Goal: Task Accomplishment & Management: Manage account settings

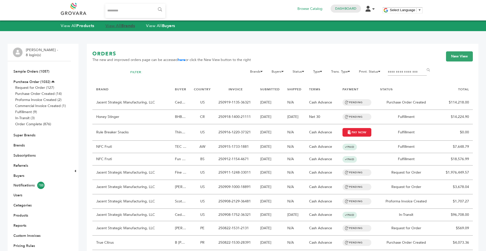
click at [120, 26] on link "View All Brands" at bounding box center [120, 26] width 30 height 6
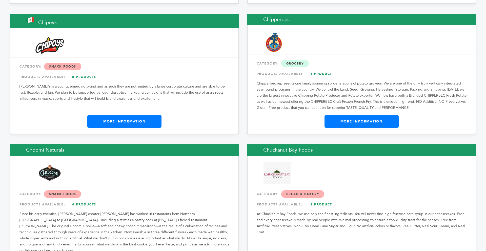
drag, startPoint x: 485, startPoint y: 25, endPoint x: 478, endPoint y: 109, distance: 84.5
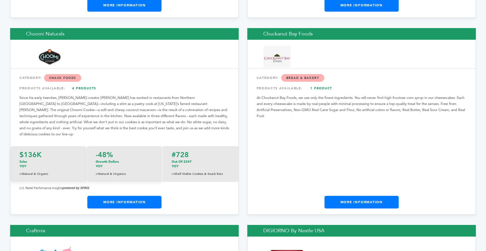
click at [470, 122] on div "Chuckanut Bay Foods CATEGORY: Bread & Bakery PRODUCTS AVAILABLE: 1 Product At C…" at bounding box center [361, 121] width 228 height 187
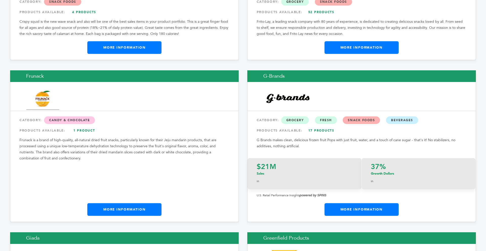
scroll to position [3038, 0]
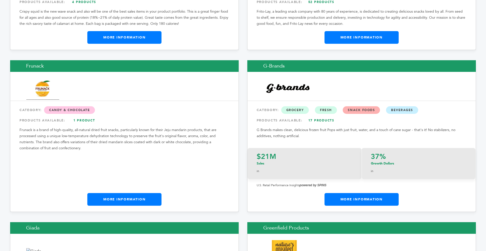
drag, startPoint x: 485, startPoint y: 57, endPoint x: 482, endPoint y: 79, distance: 22.0
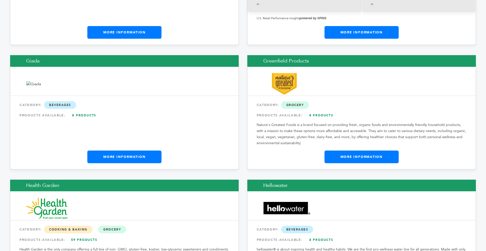
scroll to position [3215, 0]
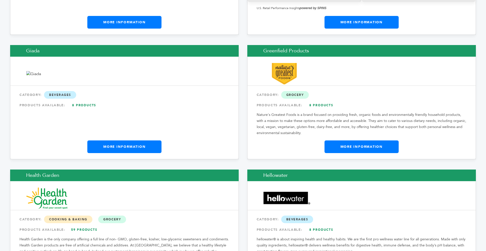
click at [381, 140] on link "More Information" at bounding box center [361, 146] width 74 height 13
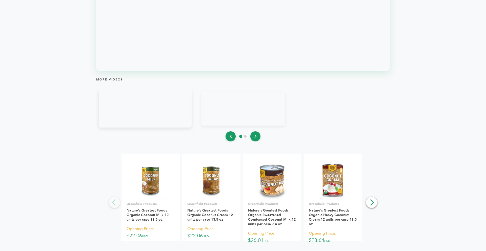
scroll to position [597, 0]
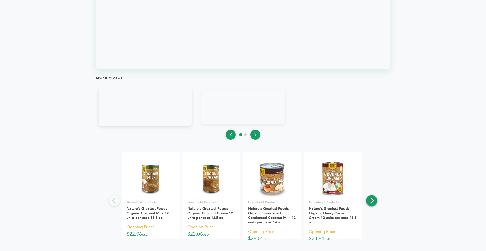
click at [371, 197] on icon "Next" at bounding box center [371, 200] width 7 height 7
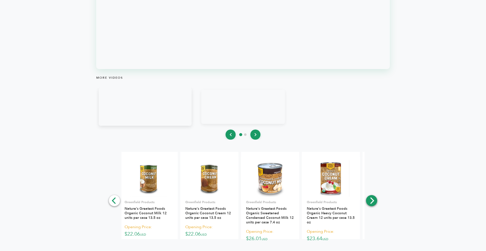
click at [371, 197] on icon "Next" at bounding box center [371, 200] width 7 height 7
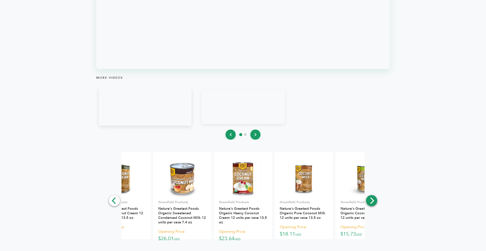
click at [371, 197] on icon "Next" at bounding box center [371, 200] width 7 height 7
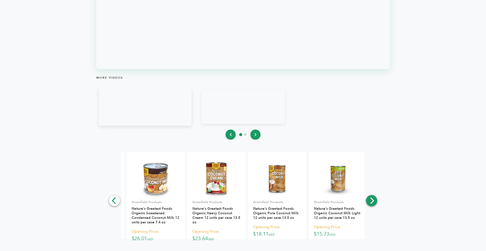
click at [371, 197] on icon "Next" at bounding box center [371, 200] width 7 height 7
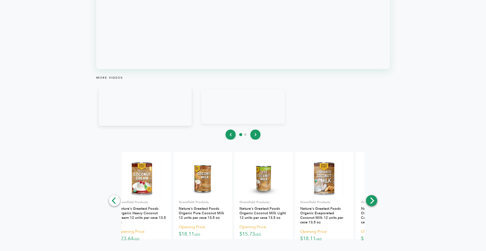
click at [371, 197] on icon "Next" at bounding box center [371, 200] width 7 height 7
click at [371, 197] on div "**********" at bounding box center [242, 214] width 465 height 124
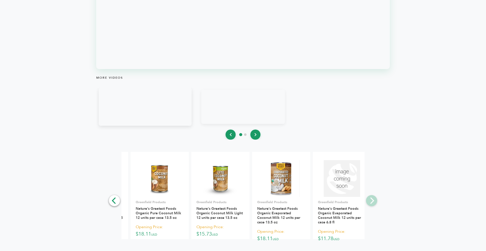
click at [371, 197] on div "**********" at bounding box center [242, 214] width 465 height 124
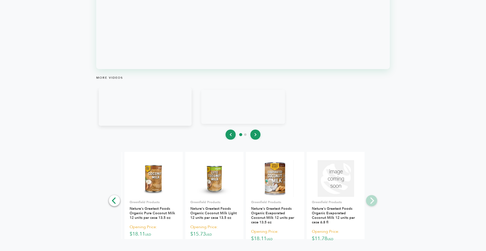
click at [371, 197] on div "**********" at bounding box center [242, 214] width 465 height 124
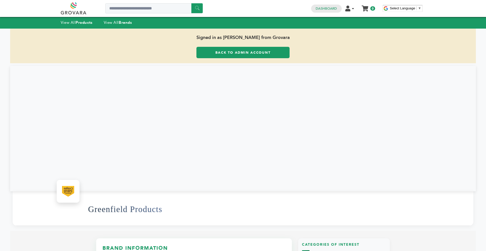
scroll to position [0, 0]
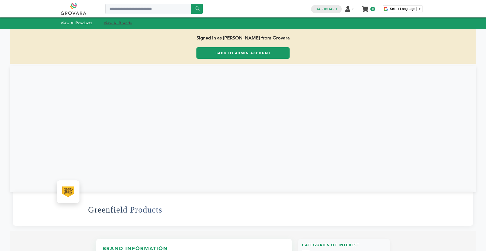
click at [127, 25] on strong "Brands" at bounding box center [125, 22] width 13 height 5
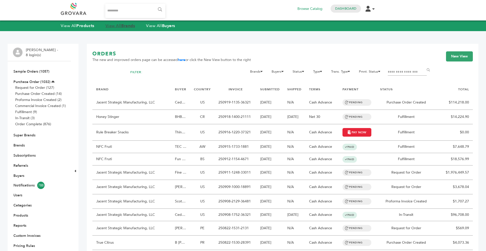
click at [129, 28] on strong "Brands" at bounding box center [128, 26] width 14 height 6
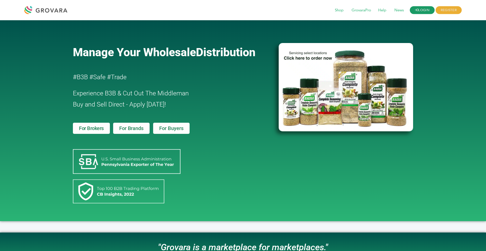
click at [417, 10] on icon at bounding box center [415, 9] width 3 height 3
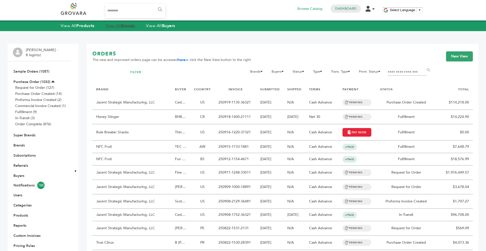
click at [126, 28] on strong "Brands" at bounding box center [128, 26] width 14 height 6
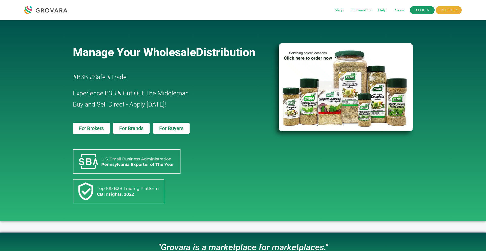
click at [418, 9] on link "LOGIN" at bounding box center [421, 10] width 25 height 8
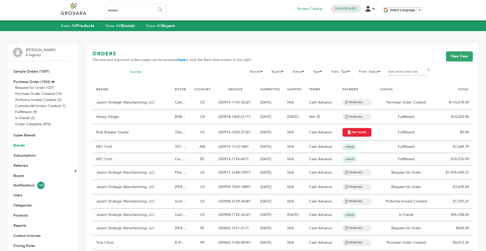
click at [23, 144] on link "Brands" at bounding box center [18, 145] width 11 height 5
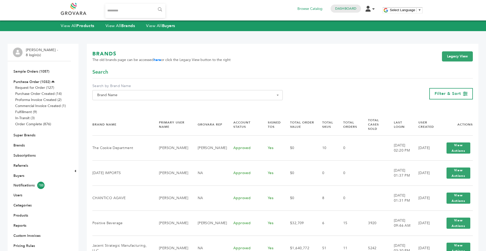
click at [118, 94] on span "Brand Name" at bounding box center [187, 95] width 185 height 7
click at [115, 104] on input "Search" at bounding box center [188, 104] width 188 height 6
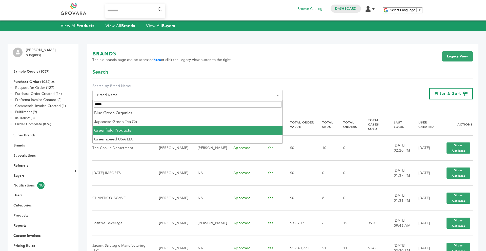
type input "*****"
select select "**********"
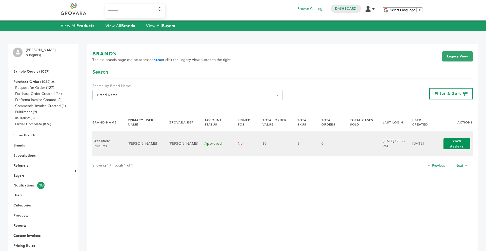
click at [450, 143] on button "View Actions" at bounding box center [456, 143] width 27 height 11
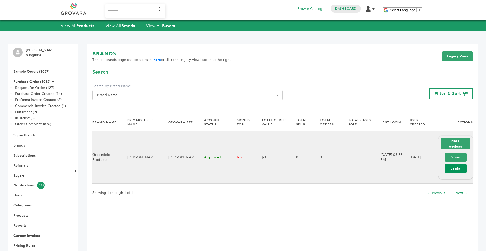
click at [455, 170] on link "Login" at bounding box center [455, 168] width 22 height 9
